Goal: Check status

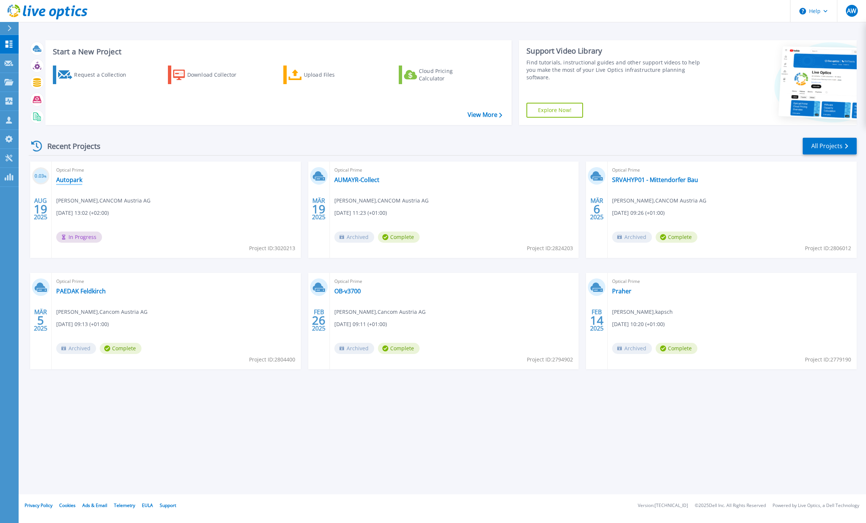
click at [69, 181] on link "Autopark" at bounding box center [69, 179] width 26 height 7
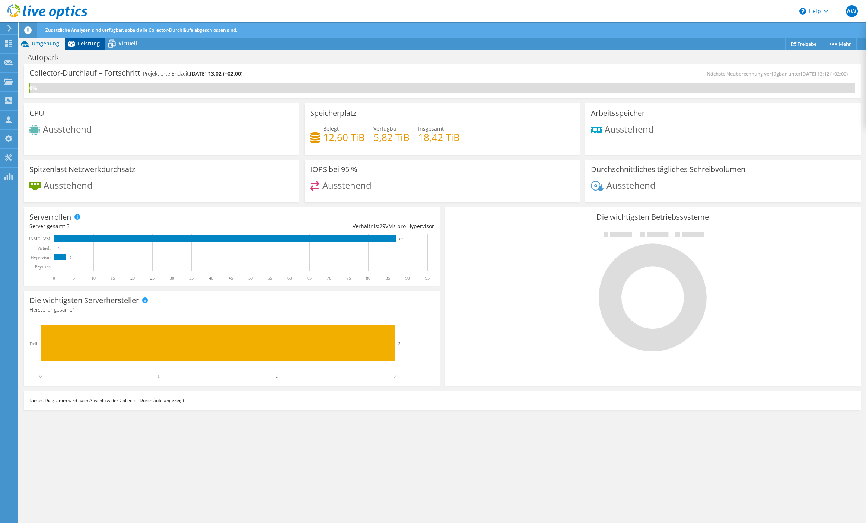
click at [80, 44] on span "Leistung" at bounding box center [89, 43] width 22 height 7
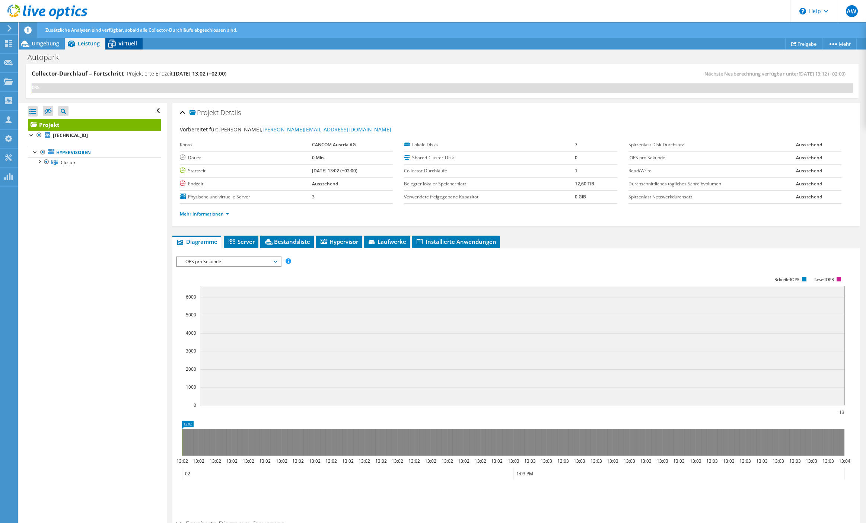
click at [117, 44] on icon at bounding box center [111, 43] width 13 height 13
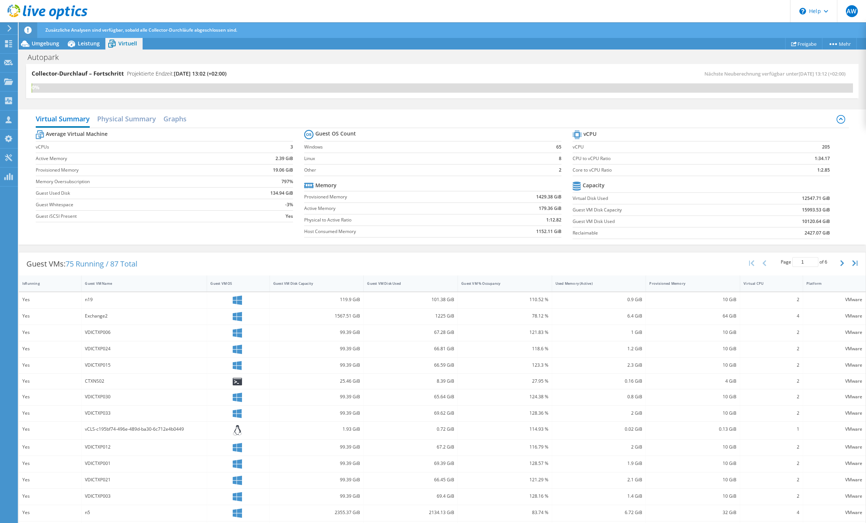
click at [84, 37] on div "Zusätzliche Analysen sind verfügbar, sobald alle Collector-Durchläufe abgeschlo…" at bounding box center [456, 30] width 825 height 16
click at [85, 44] on span "Leistung" at bounding box center [89, 43] width 22 height 7
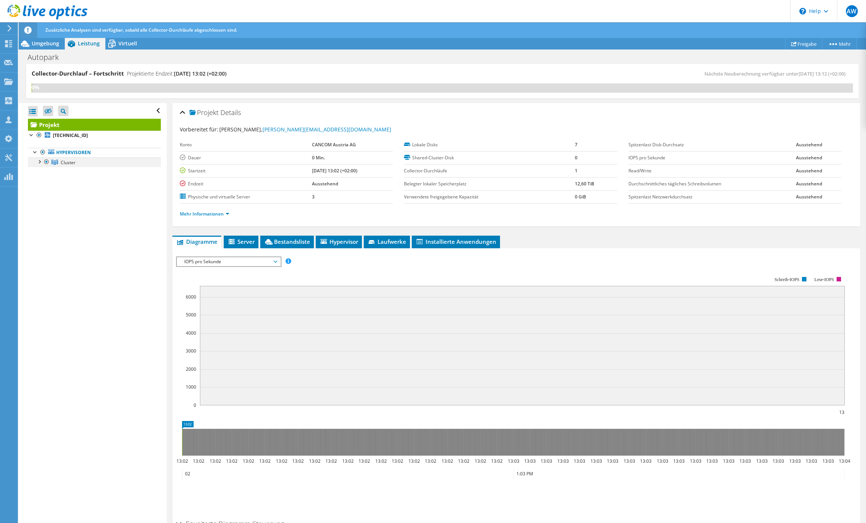
click at [39, 162] on div at bounding box center [38, 161] width 7 height 7
click at [47, 41] on span "Umgebung" at bounding box center [46, 43] width 28 height 7
